Goal: Task Accomplishment & Management: Complete application form

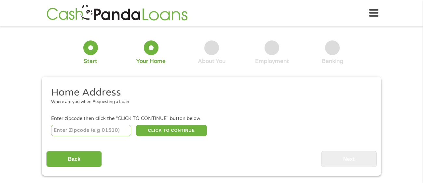
click at [97, 132] on input "number" at bounding box center [91, 130] width 80 height 11
type input "9"
type input "31907"
click at [165, 129] on button "CLICK TO CONTINUE" at bounding box center [171, 130] width 71 height 11
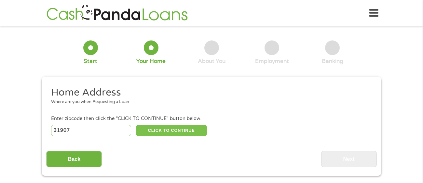
type input "31907"
type input "Columbus"
select select "[US_STATE]"
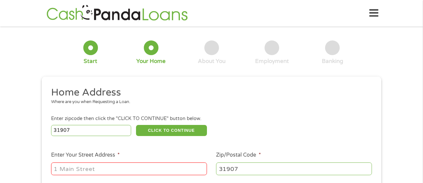
click at [146, 168] on input "Enter Your Street Address *" at bounding box center [129, 168] width 156 height 12
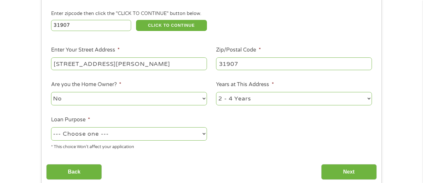
scroll to position [108, 0]
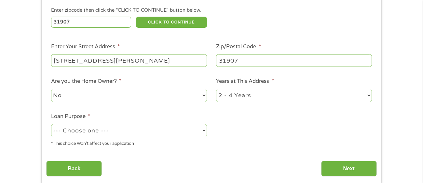
type input "[STREET_ADDRESS][PERSON_NAME]"
click at [368, 92] on select "1 Year or less 1 - 2 Years 2 - 4 Years Over 4 Years" at bounding box center [294, 95] width 156 height 13
select select "60months"
click at [216, 89] on select "1 Year or less 1 - 2 Years 2 - 4 Years Over 4 Years" at bounding box center [294, 95] width 156 height 13
click at [204, 129] on select "--- Choose one --- Pay Bills Debt Consolidation Home Improvement Major Purchase…" at bounding box center [129, 130] width 156 height 13
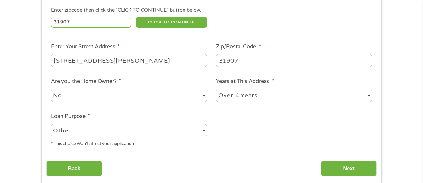
click at [51, 124] on select "--- Choose one --- Pay Bills Debt Consolidation Home Improvement Major Purchase…" at bounding box center [129, 130] width 156 height 13
click at [204, 129] on select "--- Choose one --- Pay Bills Debt Consolidation Home Improvement Major Purchase…" at bounding box center [129, 130] width 156 height 13
select select "paybills"
click at [51, 124] on select "--- Choose one --- Pay Bills Debt Consolidation Home Improvement Major Purchase…" at bounding box center [129, 130] width 156 height 13
click at [362, 169] on input "Next" at bounding box center [349, 168] width 56 height 16
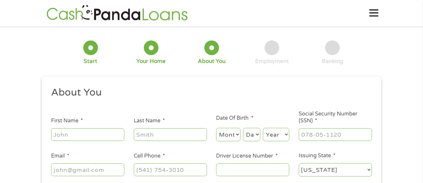
scroll to position [0, 0]
click at [114, 137] on input "First Name *" at bounding box center [87, 134] width 73 height 12
type input "[PERSON_NAME]"
click at [136, 136] on input "Last Name *" at bounding box center [170, 134] width 73 height 12
type input "[PERSON_NAME]"
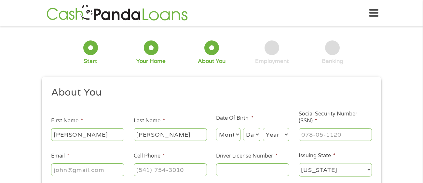
click at [232, 130] on select "Month 1 2 3 4 5 6 7 8 9 10 11 12" at bounding box center [228, 134] width 24 height 13
select select "9"
click at [216, 128] on select "Month 1 2 3 4 5 6 7 8 9 10 11 12" at bounding box center [228, 134] width 24 height 13
click at [258, 133] on select "Day 1 2 3 4 5 6 7 8 9 10 11 12 13 14 15 16 17 18 19 20 21 22 23 24 25 26 27 28 …" at bounding box center [251, 134] width 17 height 13
select select "26"
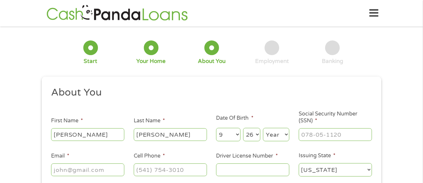
click at [243, 128] on select "Day 1 2 3 4 5 6 7 8 9 10 11 12 13 14 15 16 17 18 19 20 21 22 23 24 25 26 27 28 …" at bounding box center [251, 134] width 17 height 13
click at [267, 133] on select "Year [DATE] 2006 2005 2004 2003 2002 2001 2000 1999 1998 1997 1996 1995 1994 19…" at bounding box center [276, 134] width 26 height 13
select select "1980"
click at [263, 128] on select "Year [DATE] 2006 2005 2004 2003 2002 2001 2000 1999 1998 1997 1996 1995 1994 19…" at bounding box center [276, 134] width 26 height 13
click at [321, 138] on input "___-__-____" at bounding box center [335, 134] width 73 height 12
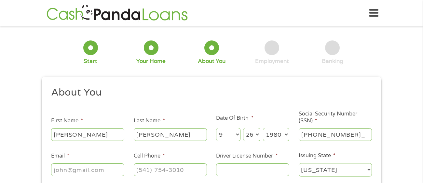
type input "255-49-0225"
click at [107, 172] on input "Email *" at bounding box center [87, 169] width 73 height 12
type input "[EMAIL_ADDRESS],com"
click at [137, 170] on input "(___) ___-____" at bounding box center [170, 169] width 73 height 12
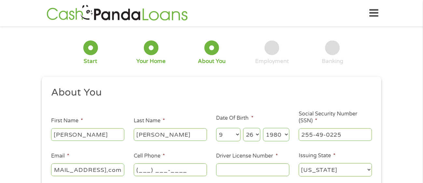
scroll to position [0, 0]
type input "[PHONE_NUMBER]"
click at [222, 172] on input "Driver License Number *" at bounding box center [252, 169] width 73 height 12
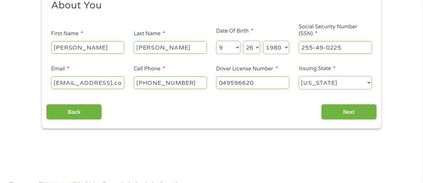
scroll to position [88, 0]
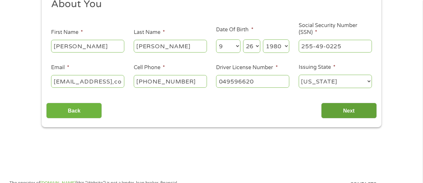
type input "049596620"
click at [336, 109] on input "Next" at bounding box center [349, 111] width 56 height 16
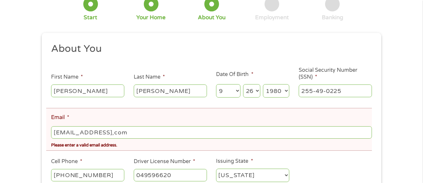
scroll to position [71, 0]
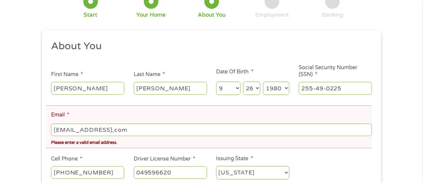
click at [116, 130] on input "[EMAIL_ADDRESS],com" at bounding box center [211, 129] width 321 height 12
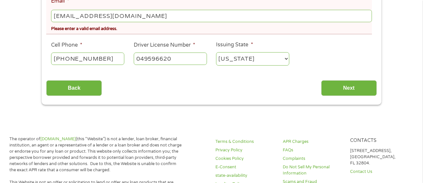
scroll to position [181, 0]
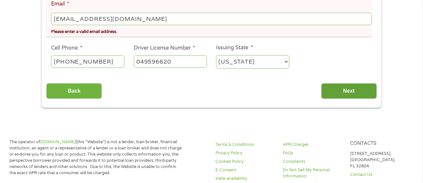
type input "[EMAIL_ADDRESS][DOMAIN_NAME]"
click at [360, 88] on input "Next" at bounding box center [349, 91] width 56 height 16
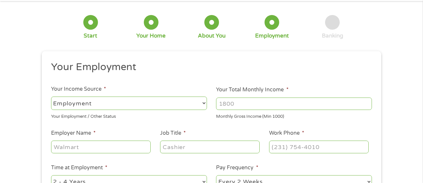
scroll to position [0, 0]
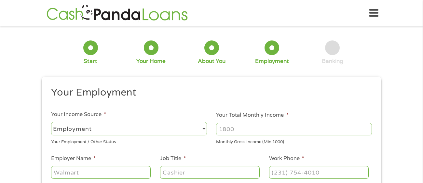
click at [288, 127] on input "Your Total Monthly Income *" at bounding box center [294, 129] width 156 height 12
type input "2000"
click at [132, 171] on input "Employer Name *" at bounding box center [101, 172] width 100 height 12
type input "Arabella Wellness"
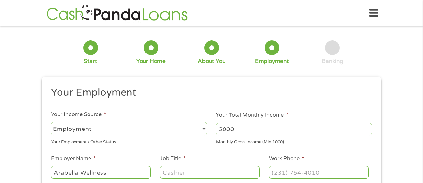
click at [178, 174] on input "Job Title *" at bounding box center [210, 172] width 100 height 12
type input "Dietary Aide"
click at [279, 172] on input "(___) ___-____" at bounding box center [319, 172] width 100 height 12
type input "[PHONE_NUMBER]"
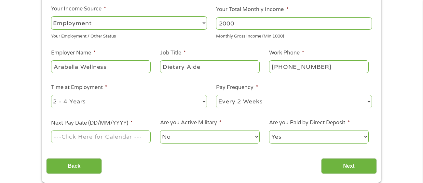
scroll to position [107, 0]
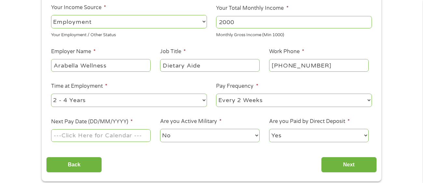
click at [203, 99] on select "--- Choose one --- 1 Year or less 1 - 2 Years 2 - 4 Years Over 4 Years" at bounding box center [129, 99] width 156 height 13
select select "24months"
click at [51, 93] on select "--- Choose one --- 1 Year or less 1 - 2 Years 2 - 4 Years Over 4 Years" at bounding box center [129, 99] width 156 height 13
click at [334, 102] on select "--- Choose one --- Every 2 Weeks Every Week Monthly Semi-Monthly" at bounding box center [294, 99] width 156 height 13
select select "weekly"
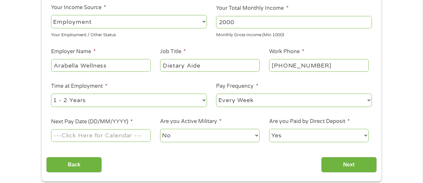
click at [216, 93] on select "--- Choose one --- Every 2 Weeks Every Week Monthly Semi-Monthly" at bounding box center [294, 99] width 156 height 13
click at [143, 135] on input "Next Pay Date (DD/MM/YYYY) *" at bounding box center [101, 135] width 100 height 12
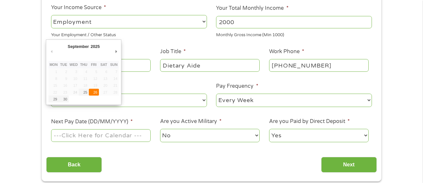
type input "[DATE]"
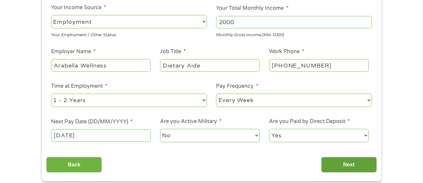
click at [335, 165] on input "Next" at bounding box center [349, 165] width 56 height 16
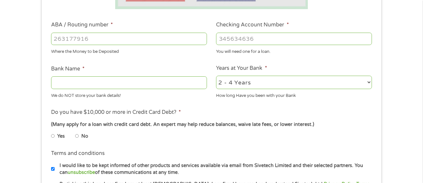
scroll to position [190, 0]
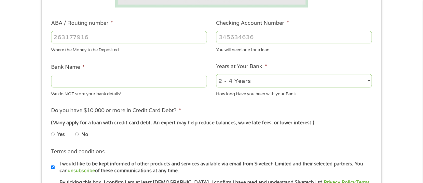
click at [154, 41] on input "ABA / Routing number *" at bounding box center [129, 37] width 156 height 12
type input "031101279"
type input "THE BANCORP BANK"
type input "031101279"
click at [226, 39] on input "Checking Account Number *" at bounding box center [294, 37] width 156 height 12
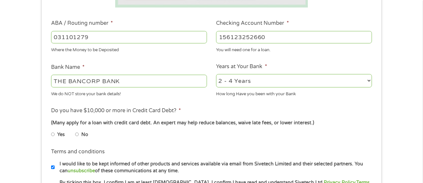
type input "156123252660"
click at [368, 79] on select "2 - 4 Years 6 - 12 Months 1 - 2 Years Over 4 Years" at bounding box center [294, 80] width 156 height 13
select select "60months"
click at [216, 74] on select "2 - 4 Years 6 - 12 Months 1 - 2 Years Over 4 Years" at bounding box center [294, 80] width 156 height 13
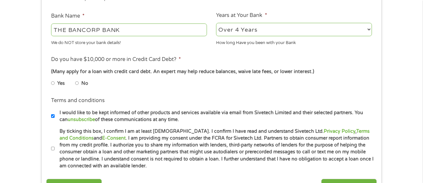
scroll to position [244, 0]
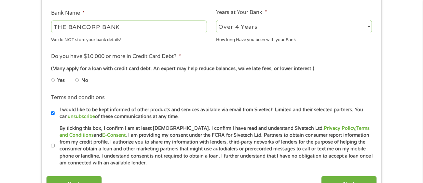
click at [75, 79] on input "No" at bounding box center [77, 80] width 4 height 10
radio input "true"
click at [52, 144] on input "By ticking this box, I confirm I am at least [DEMOGRAPHIC_DATA]. I confirm I ha…" at bounding box center [53, 145] width 4 height 10
checkbox input "true"
click at [337, 177] on input "Next" at bounding box center [349, 183] width 56 height 16
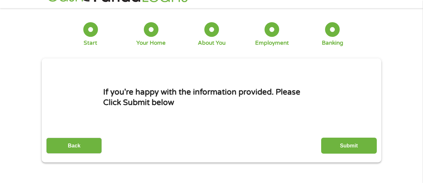
scroll to position [0, 0]
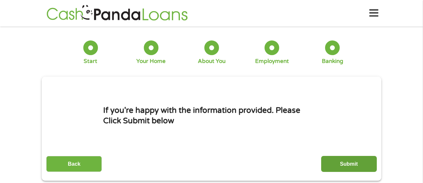
click at [340, 165] on input "Submit" at bounding box center [349, 164] width 56 height 16
